Goal: Information Seeking & Learning: Learn about a topic

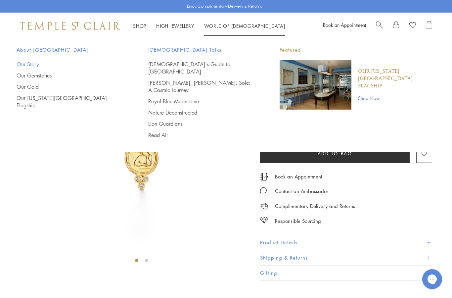
click at [35, 65] on link "Our Story" at bounding box center [69, 64] width 105 height 7
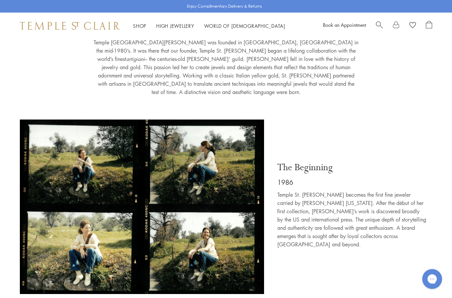
scroll to position [192, 0]
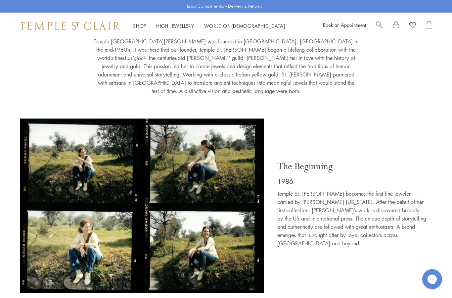
click at [102, 172] on img at bounding box center [142, 208] width 244 height 178
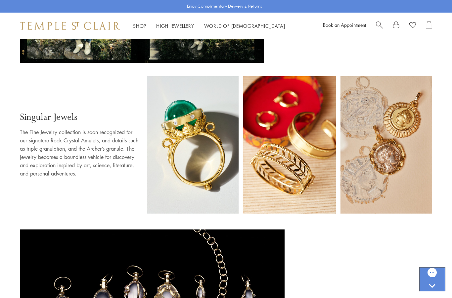
scroll to position [430, 0]
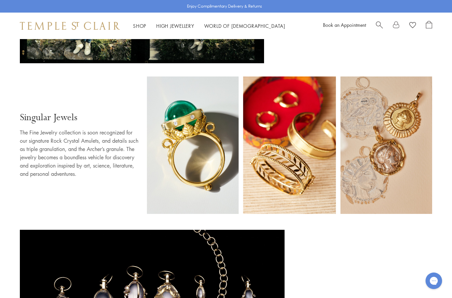
scroll to position [421, 0]
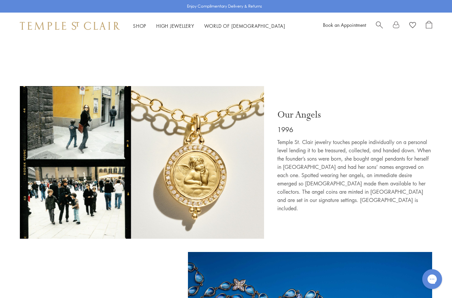
scroll to position [932, 0]
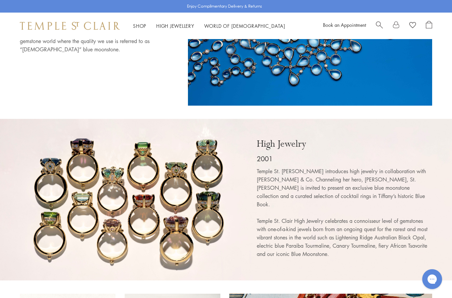
scroll to position [1276, 0]
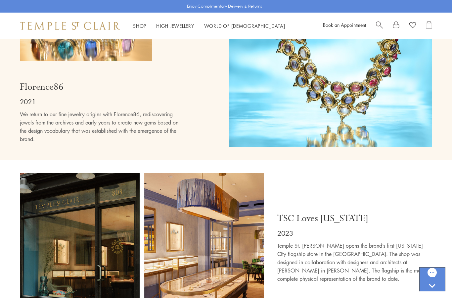
scroll to position [3584, 0]
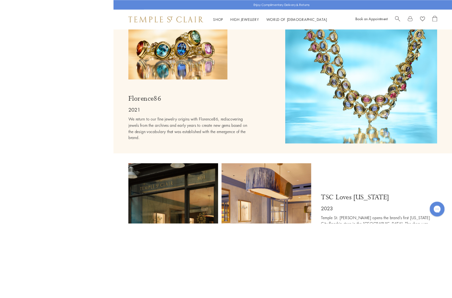
scroll to position [3606, 0]
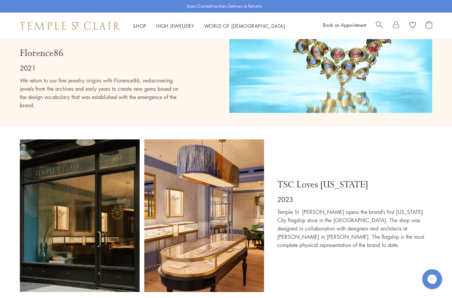
click at [101, 162] on img at bounding box center [142, 215] width 244 height 153
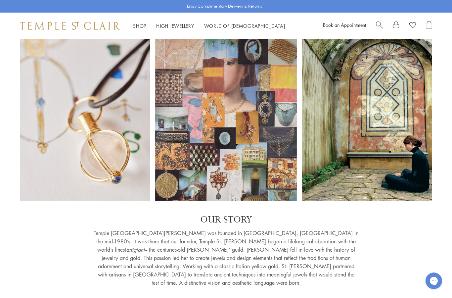
click at [259, 169] on div at bounding box center [226, 120] width 452 height 162
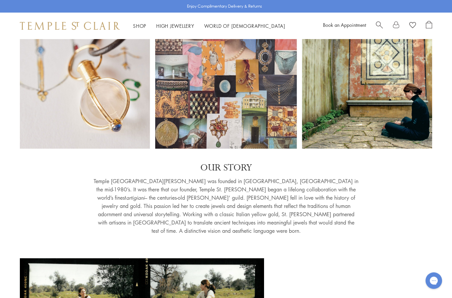
scroll to position [56, 0]
